Goal: Download file/media

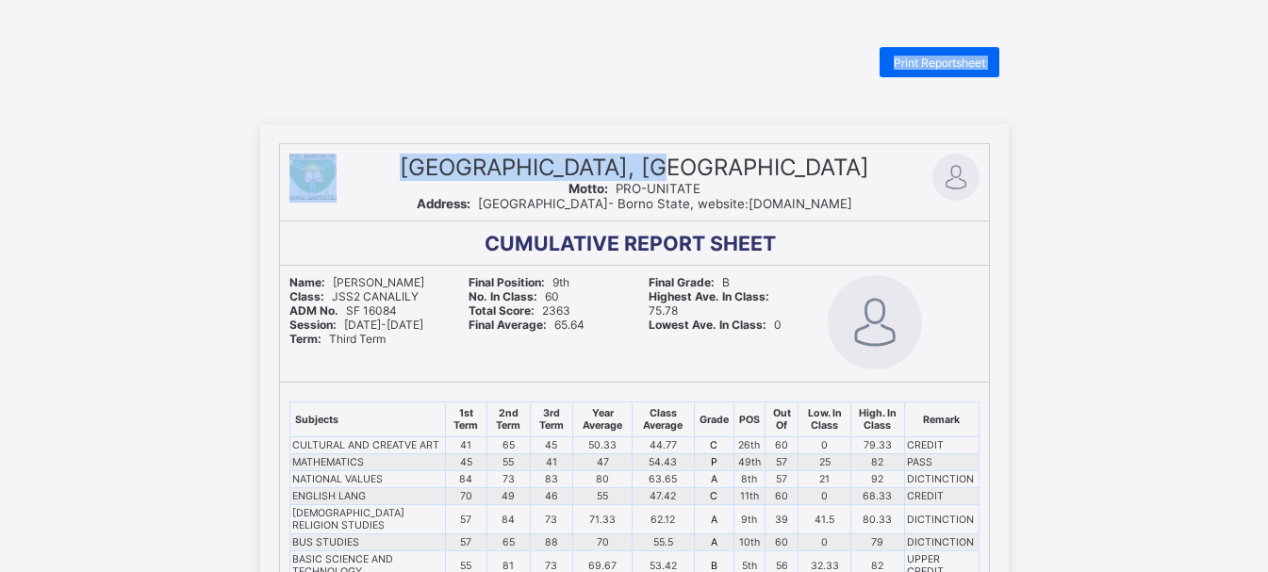
drag, startPoint x: 669, startPoint y: 137, endPoint x: 428, endPoint y: -18, distance: 286.5
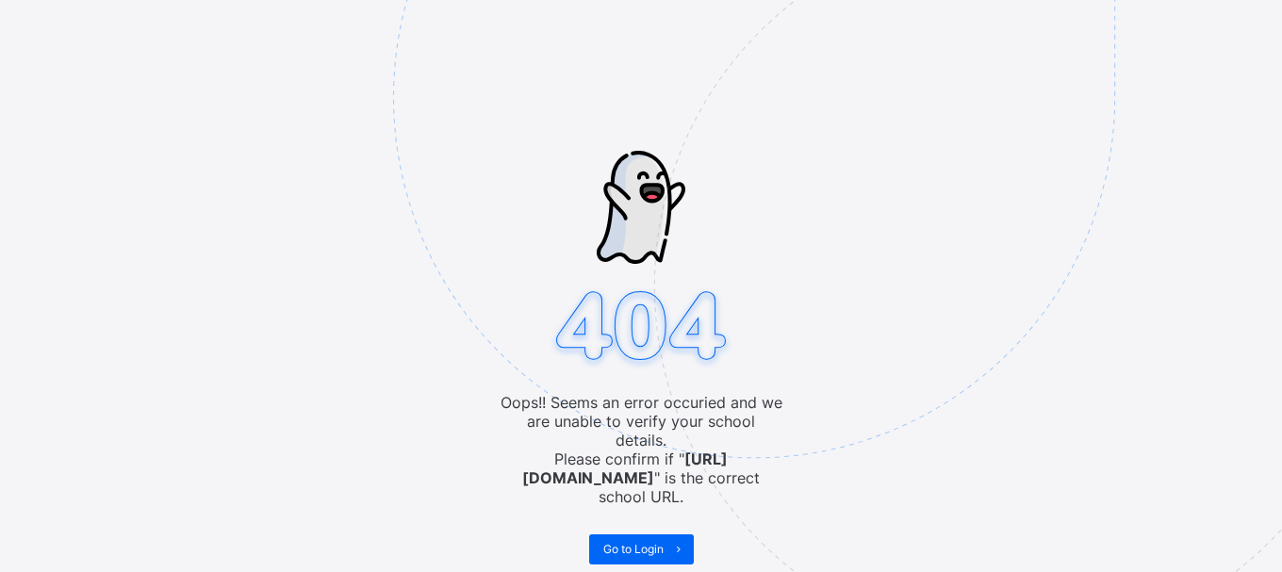
drag, startPoint x: 0, startPoint y: 0, endPoint x: 939, endPoint y: 450, distance: 1040.8
click at [939, 450] on img at bounding box center [884, 191] width 983 height 911
